Goal: Complete application form: Complete application form

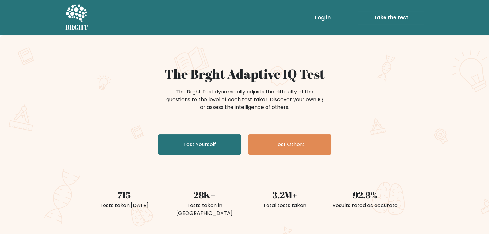
click at [386, 15] on link "Take the test" at bounding box center [391, 18] width 66 height 14
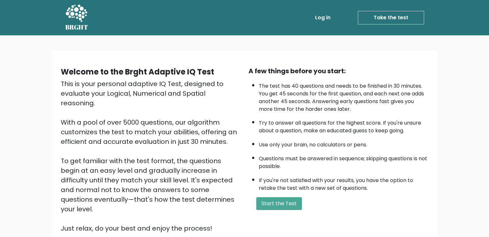
click at [389, 18] on link "Take the test" at bounding box center [391, 18] width 66 height 14
click at [276, 200] on button "Start the Test" at bounding box center [279, 203] width 46 height 13
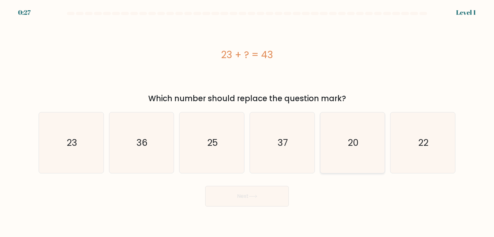
click at [363, 138] on icon "20" at bounding box center [352, 143] width 60 height 60
click at [247, 122] on input "e. 20" at bounding box center [247, 120] width 0 height 3
radio input "true"
click at [271, 198] on button "Next" at bounding box center [247, 196] width 84 height 21
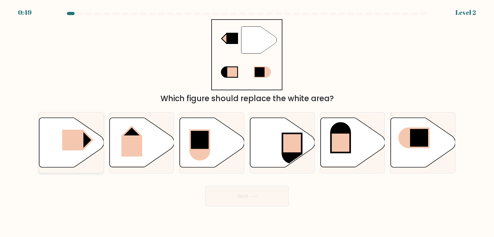
click at [76, 145] on rect at bounding box center [72, 140] width 21 height 21
click at [247, 122] on input "a." at bounding box center [247, 120] width 0 height 3
radio input "true"
click at [239, 200] on button "Next" at bounding box center [247, 196] width 84 height 21
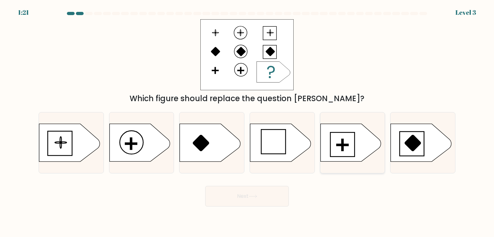
click at [338, 143] on icon at bounding box center [350, 143] width 60 height 38
click at [247, 122] on input "e." at bounding box center [247, 120] width 0 height 3
radio input "true"
click at [260, 202] on button "Next" at bounding box center [247, 196] width 84 height 21
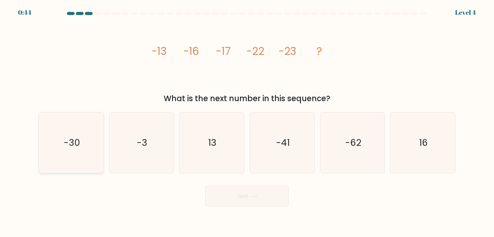
click at [78, 157] on icon "-30" at bounding box center [71, 143] width 60 height 60
click at [247, 122] on input "a. -30" at bounding box center [247, 120] width 0 height 3
radio input "true"
click at [133, 141] on icon "-3" at bounding box center [141, 143] width 60 height 60
click at [247, 122] on input "b. -3" at bounding box center [247, 120] width 0 height 3
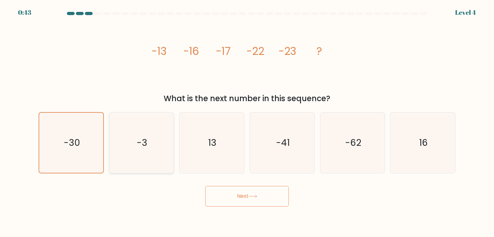
radio input "true"
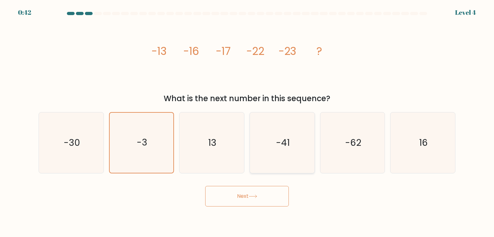
drag, startPoint x: 201, startPoint y: 137, endPoint x: 271, endPoint y: 134, distance: 69.8
click at [206, 137] on icon "13" at bounding box center [211, 143] width 60 height 60
click at [247, 122] on input "c. 13" at bounding box center [247, 120] width 0 height 3
radio input "true"
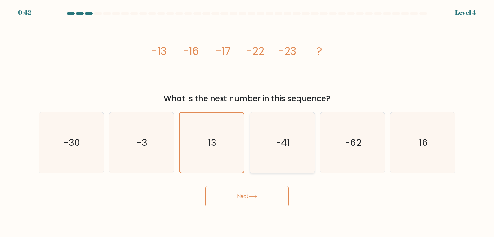
click at [272, 135] on icon "-41" at bounding box center [282, 143] width 60 height 60
click at [247, 122] on input "d. -41" at bounding box center [247, 120] width 0 height 3
radio input "true"
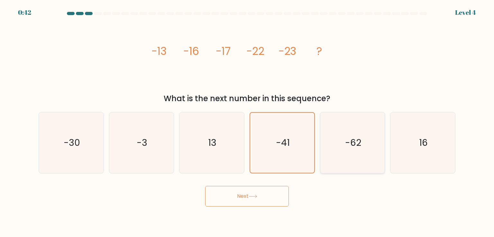
click at [341, 132] on icon "-62" at bounding box center [352, 143] width 60 height 60
click at [247, 122] on input "e. -62" at bounding box center [247, 120] width 0 height 3
radio input "true"
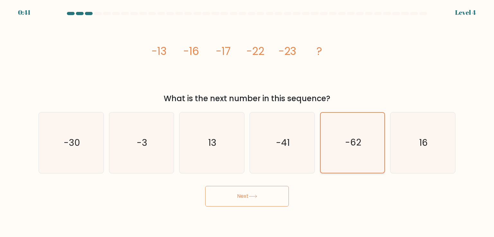
drag, startPoint x: 431, startPoint y: 135, endPoint x: 334, endPoint y: 141, distance: 97.3
click at [417, 137] on icon "16" at bounding box center [422, 143] width 60 height 60
click at [64, 138] on text "-30" at bounding box center [72, 142] width 16 height 13
click at [247, 122] on input "a. -30" at bounding box center [247, 120] width 0 height 3
radio input "true"
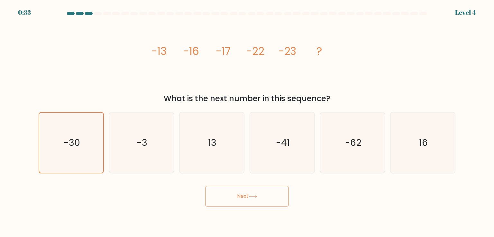
click at [252, 195] on icon at bounding box center [253, 197] width 9 height 4
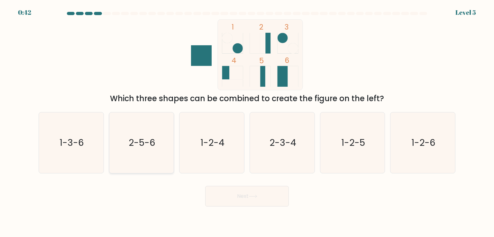
click at [142, 146] on text "2-5-6" at bounding box center [142, 142] width 27 height 13
click at [247, 122] on input "b. 2-5-6" at bounding box center [247, 120] width 0 height 3
radio input "true"
click at [261, 196] on button "Next" at bounding box center [247, 196] width 84 height 21
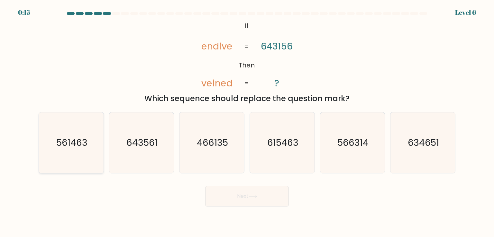
click at [64, 149] on icon "561463" at bounding box center [71, 143] width 60 height 60
click at [247, 122] on input "a. 561463" at bounding box center [247, 120] width 0 height 3
radio input "true"
click at [238, 197] on button "Next" at bounding box center [247, 196] width 84 height 21
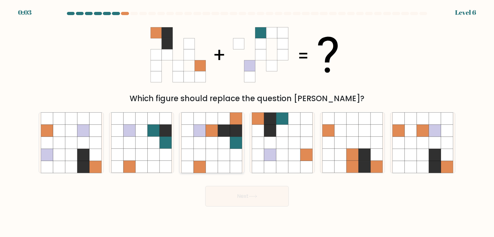
click at [215, 138] on icon at bounding box center [212, 143] width 12 height 12
click at [247, 122] on input "c." at bounding box center [247, 120] width 0 height 3
radio input "true"
click at [221, 197] on button "Next" at bounding box center [247, 196] width 84 height 21
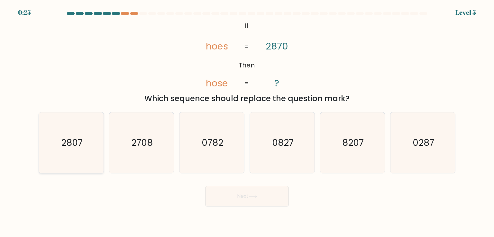
click at [77, 155] on icon "2807" at bounding box center [71, 143] width 60 height 60
click at [247, 122] on input "a. 2807" at bounding box center [247, 120] width 0 height 3
radio input "true"
drag, startPoint x: 253, startPoint y: 193, endPoint x: 248, endPoint y: 195, distance: 5.0
click at [252, 193] on button "Next" at bounding box center [247, 196] width 84 height 21
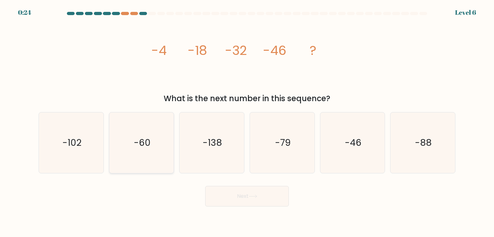
click at [148, 129] on icon "-60" at bounding box center [141, 143] width 60 height 60
click at [247, 122] on input "b. -60" at bounding box center [247, 120] width 0 height 3
radio input "true"
click at [214, 193] on button "Next" at bounding box center [247, 196] width 84 height 21
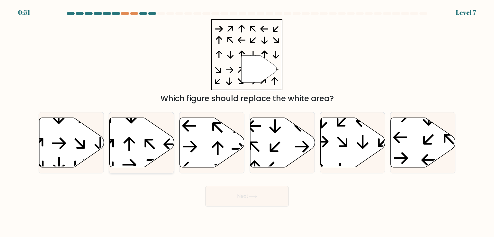
click at [138, 132] on icon at bounding box center [141, 143] width 65 height 50
click at [247, 122] on input "b." at bounding box center [247, 120] width 0 height 3
radio input "true"
click at [235, 198] on button "Next" at bounding box center [247, 196] width 84 height 21
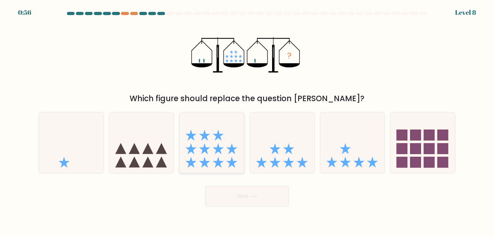
click at [216, 136] on icon at bounding box center [218, 135] width 11 height 11
click at [247, 122] on input "c." at bounding box center [247, 120] width 0 height 3
radio input "true"
click at [246, 194] on button "Next" at bounding box center [247, 196] width 84 height 21
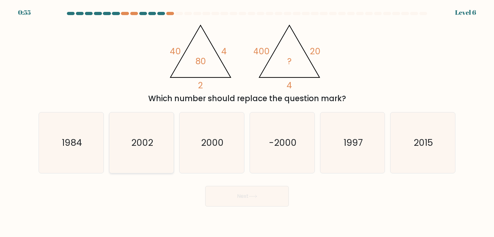
click at [136, 152] on icon "2002" at bounding box center [141, 143] width 60 height 60
click at [247, 122] on input "b. 2002" at bounding box center [247, 120] width 0 height 3
radio input "true"
click at [249, 188] on button "Next" at bounding box center [247, 196] width 84 height 21
